Goal: Entertainment & Leisure: Consume media (video, audio)

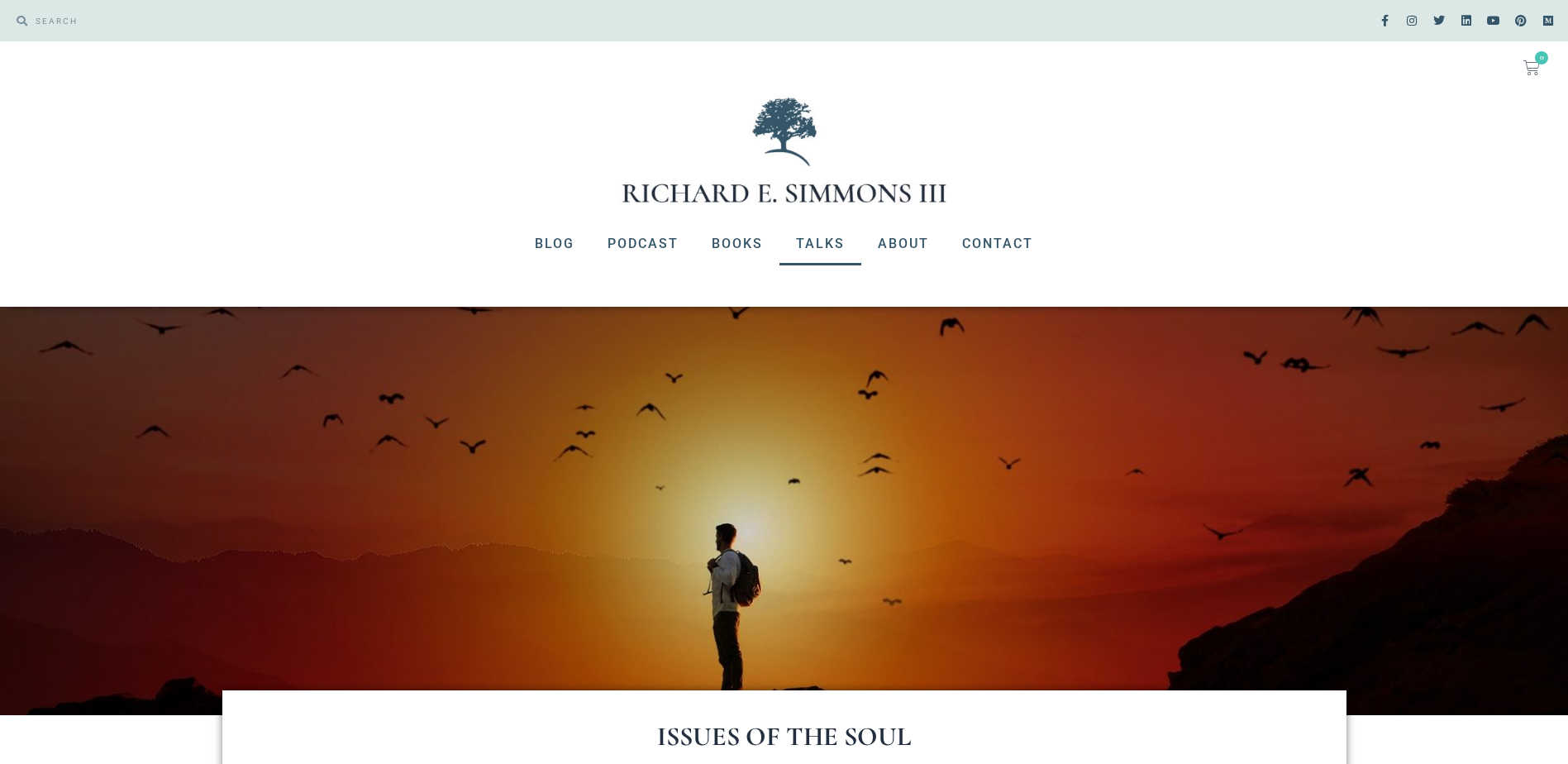
click at [825, 239] on link "Talks" at bounding box center [819, 243] width 81 height 43
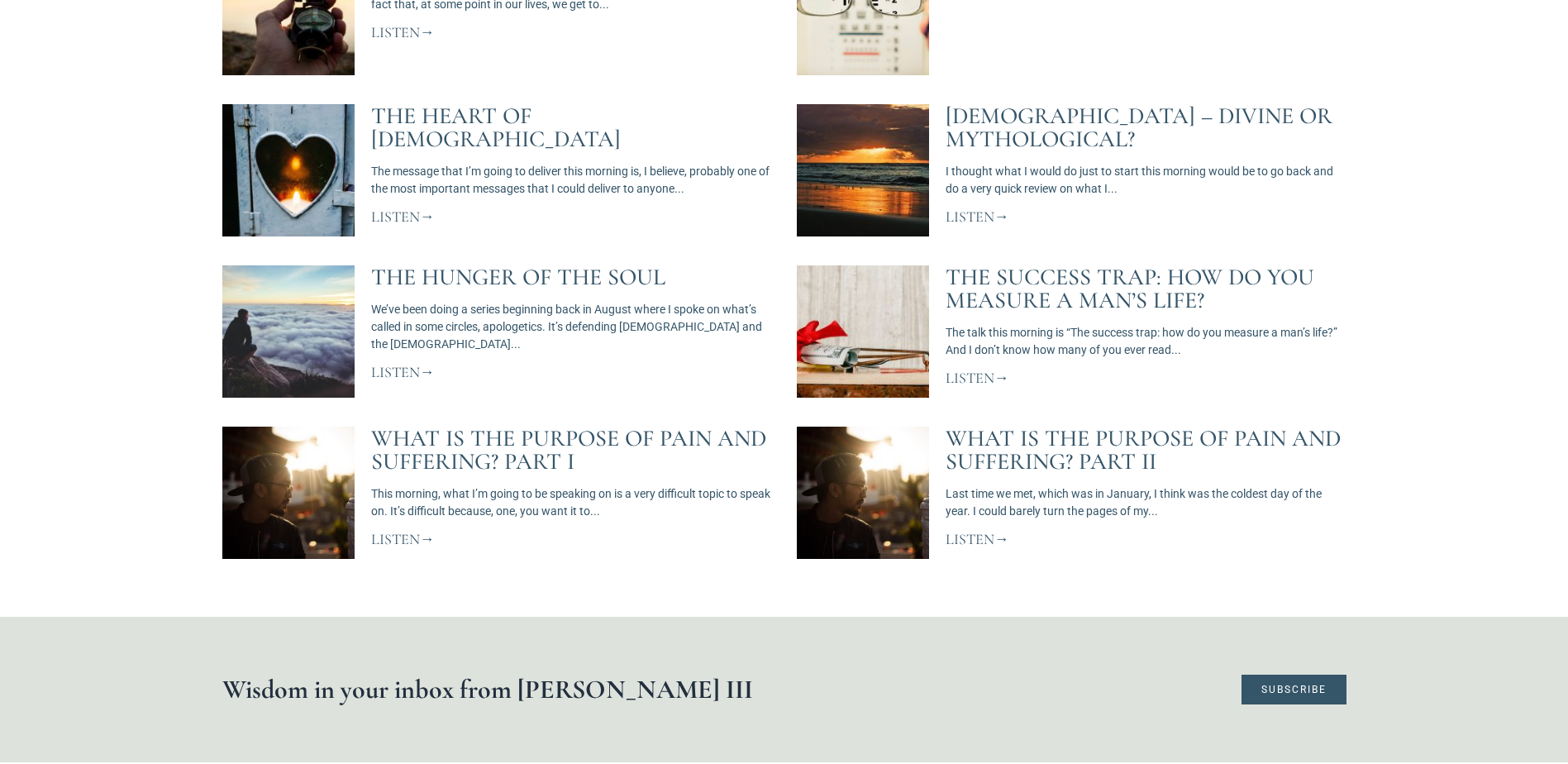
scroll to position [1570, 0]
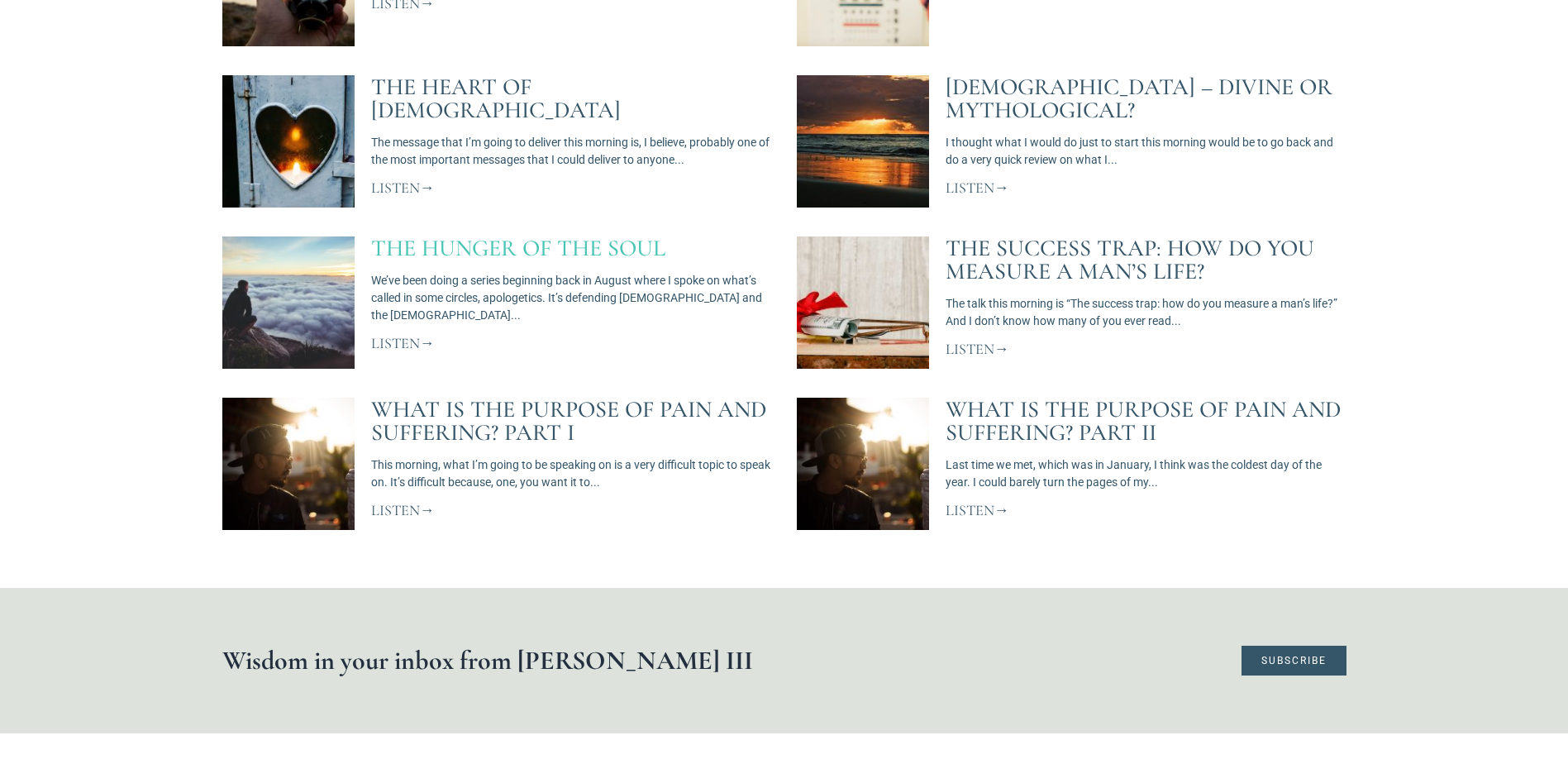
click at [496, 234] on link "The Hunger of the Soul" at bounding box center [518, 247] width 294 height 28
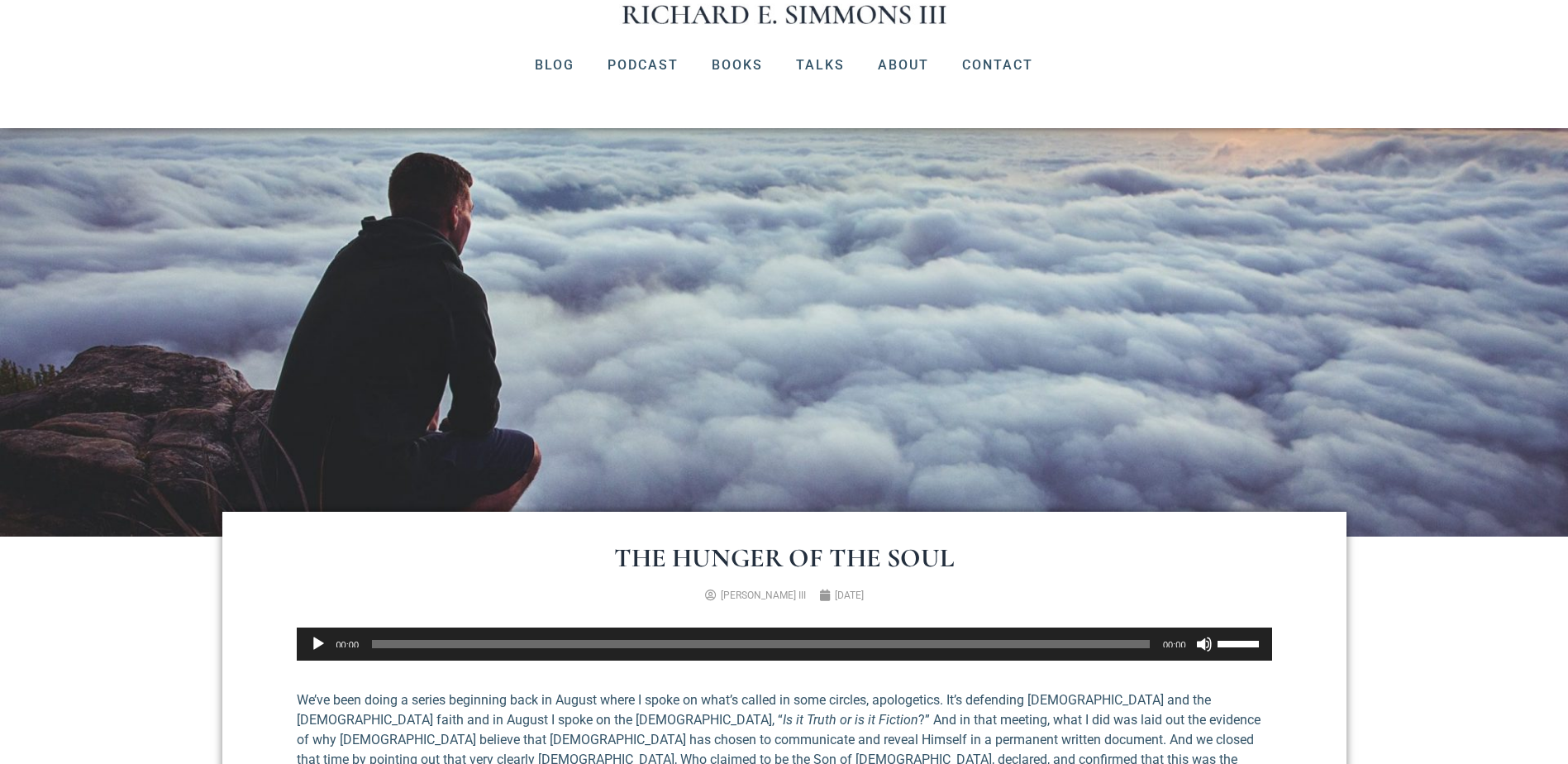
scroll to position [166, 0]
